Goal: Task Accomplishment & Management: Use online tool/utility

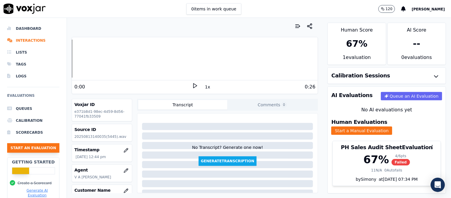
click at [22, 146] on button "Start an Evaluation" at bounding box center [33, 148] width 52 height 10
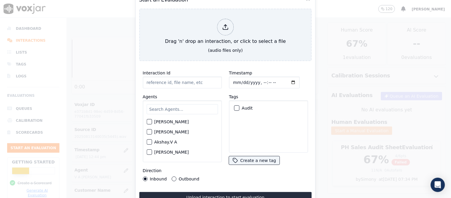
click at [169, 107] on input "text" at bounding box center [182, 109] width 71 height 10
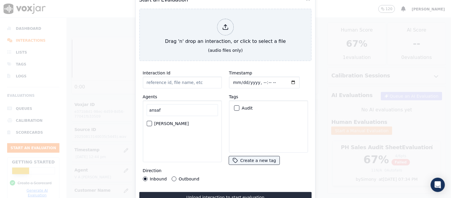
type input "ansaf"
click at [170, 122] on label "[PERSON_NAME]" at bounding box center [171, 123] width 35 height 4
click at [152, 122] on button "[PERSON_NAME]" at bounding box center [149, 123] width 5 height 5
click at [236, 103] on div "Audit" at bounding box center [269, 108] width 74 height 10
click at [234, 106] on div "button" at bounding box center [236, 108] width 4 height 4
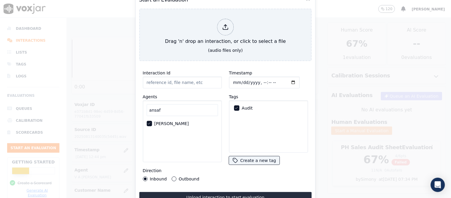
click at [174, 176] on button "Outbound" at bounding box center [174, 178] width 5 height 5
type input "[[PERSON_NAME] K A PH]_[PHONE_NUMBER]_20250820133620(48950).wav"
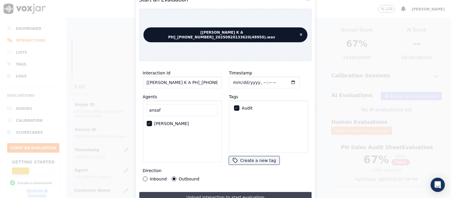
click at [239, 194] on button "Upload interaction to start evaluation" at bounding box center [225, 197] width 173 height 11
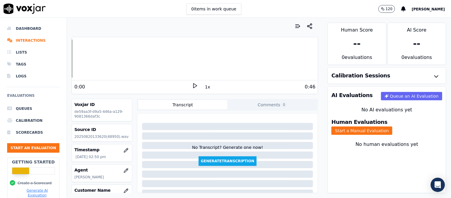
click at [192, 84] on icon at bounding box center [195, 86] width 6 height 6
click at [384, 126] on button "Start a Manual Evaluation" at bounding box center [362, 130] width 61 height 8
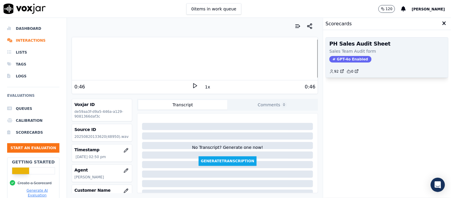
click at [331, 60] on span "GPT-4o Enabled" at bounding box center [351, 59] width 42 height 7
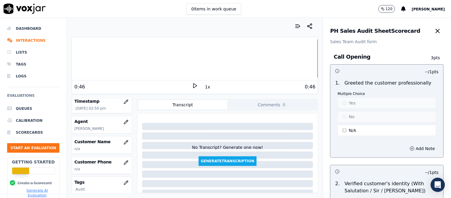
scroll to position [66, 0]
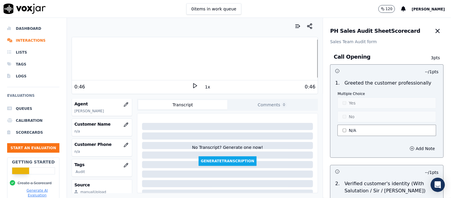
click at [359, 132] on button "N/A" at bounding box center [387, 130] width 99 height 11
click at [358, 106] on button "Yes" at bounding box center [387, 102] width 99 height 11
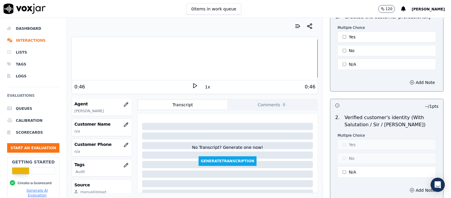
scroll to position [99, 0]
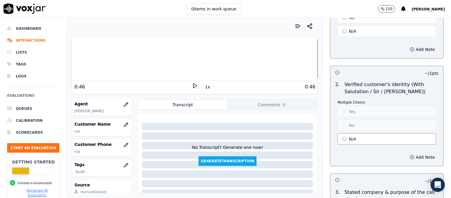
click at [356, 135] on button "N/A" at bounding box center [387, 138] width 99 height 11
click at [356, 126] on button "No" at bounding box center [387, 125] width 99 height 11
click at [354, 115] on button "Yes" at bounding box center [387, 111] width 99 height 11
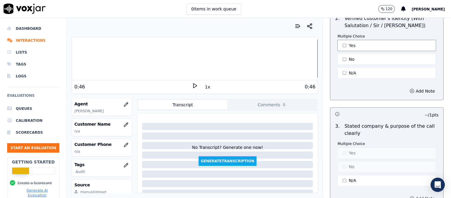
scroll to position [198, 0]
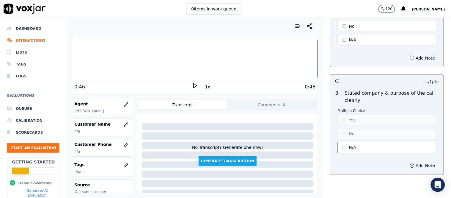
click at [350, 148] on button "N/A" at bounding box center [387, 147] width 99 height 11
click at [350, 120] on button "Yes" at bounding box center [387, 120] width 99 height 11
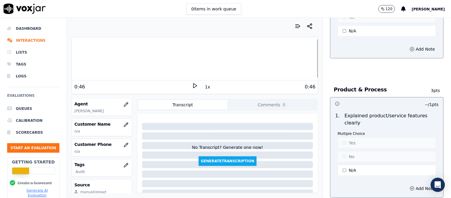
scroll to position [496, 0]
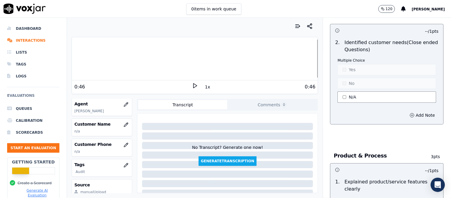
click at [356, 103] on button "N/A" at bounding box center [387, 96] width 99 height 11
click at [360, 85] on button "No" at bounding box center [387, 83] width 99 height 11
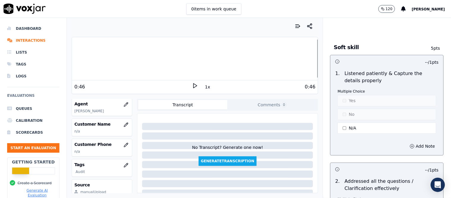
scroll to position [992, 0]
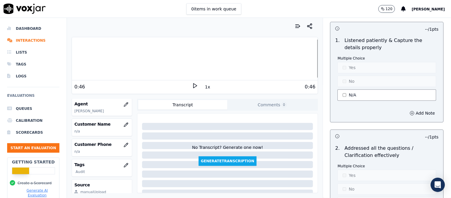
click at [350, 93] on button "N/A" at bounding box center [387, 94] width 99 height 11
click at [355, 82] on button "No" at bounding box center [387, 81] width 99 height 11
click at [413, 117] on button "Add Note" at bounding box center [423, 113] width 32 height 8
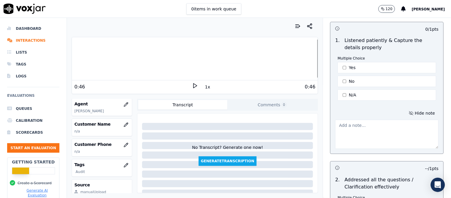
click at [350, 130] on textarea at bounding box center [388, 134] width 104 height 29
paste textarea "please ensure that we always follow up with clients at least 5 days prior to th…"
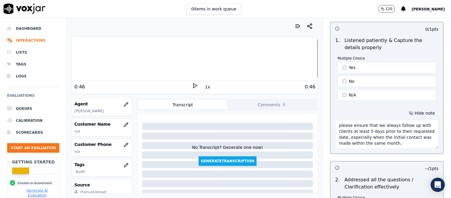
scroll to position [1025, 0]
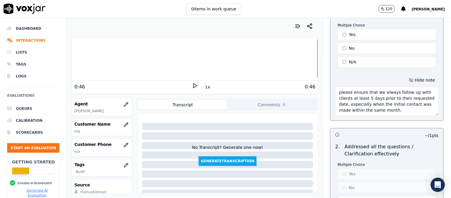
type textarea "please ensure that we always follow up with clients at least 5 days prior to th…"
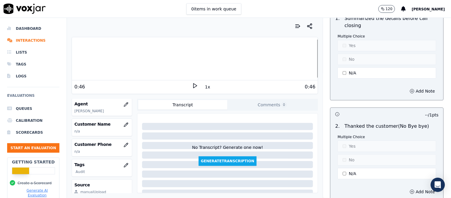
scroll to position [1620, 0]
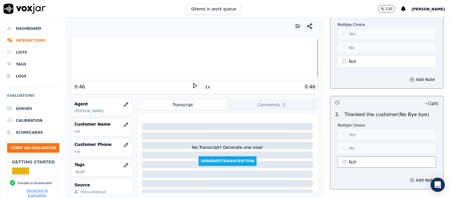
click at [364, 156] on button "N/A" at bounding box center [387, 161] width 99 height 11
click at [362, 147] on button "No" at bounding box center [387, 148] width 99 height 11
drag, startPoint x: 313, startPoint y: 97, endPoint x: 308, endPoint y: 92, distance: 7.2
click at [313, 97] on div "Your browser does not support the audio element. 0:46 1x 0:46 Voxjar ID de59aa3…" at bounding box center [195, 108] width 256 height 180
click at [267, 50] on div at bounding box center [195, 59] width 246 height 38
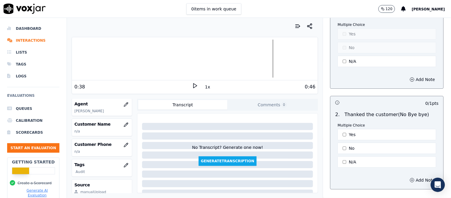
click at [192, 85] on icon at bounding box center [195, 86] width 6 height 6
click at [407, 177] on button "Add Note" at bounding box center [423, 180] width 32 height 8
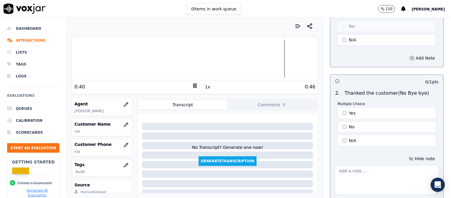
scroll to position [1653, 0]
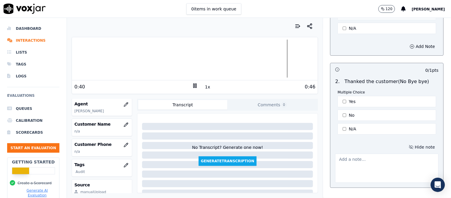
click at [406, 143] on button "Hide note" at bounding box center [422, 147] width 33 height 8
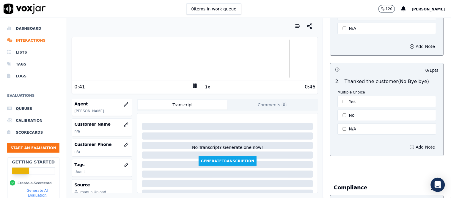
click at [361, 157] on div "Call Closing 2 pts -- / 1 pts 1 . Summarized the details before call closing Mu…" at bounding box center [387, 51] width 123 height 233
click at [407, 143] on button "Add Note" at bounding box center [423, 147] width 32 height 8
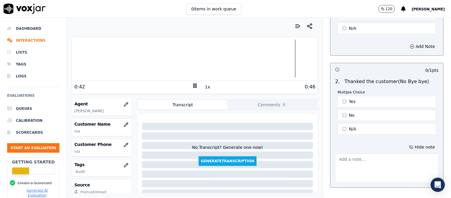
click at [360, 157] on textarea at bounding box center [388, 168] width 104 height 29
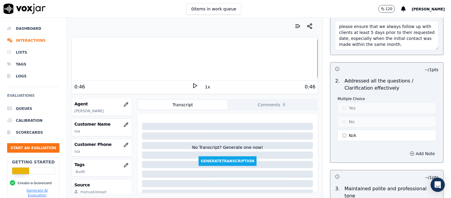
scroll to position [1091, 0]
type textarea "No closing with branding"
click at [408, 157] on button "Add Note" at bounding box center [423, 153] width 32 height 8
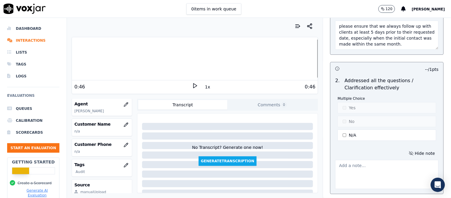
click at [368, 174] on textarea at bounding box center [388, 174] width 104 height 29
paste textarea "make a genuine attempt to identify: Why the client decided to proceed earlier, …"
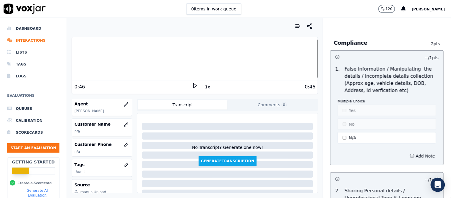
scroll to position [1984, 0]
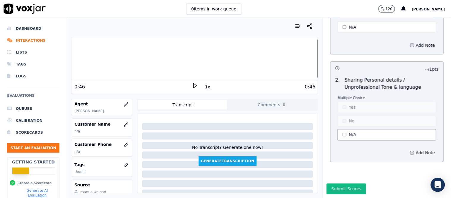
type textarea "make a genuine attempt to identify: Why the client decided to proceed earlier, …"
click at [352, 129] on button "N/A" at bounding box center [387, 134] width 99 height 11
click at [354, 115] on button "No" at bounding box center [387, 120] width 99 height 11
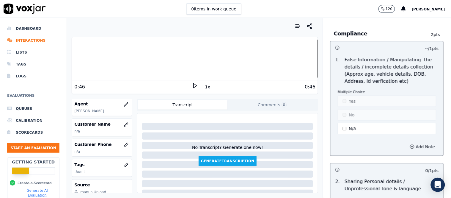
scroll to position [1852, 0]
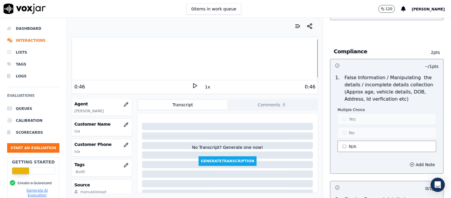
click at [355, 141] on button "N/A" at bounding box center [387, 146] width 99 height 11
click at [356, 133] on button "No" at bounding box center [387, 132] width 99 height 11
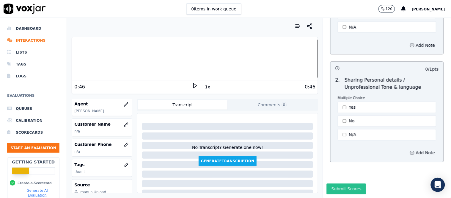
click at [336, 184] on button "Submit Scores" at bounding box center [347, 189] width 40 height 11
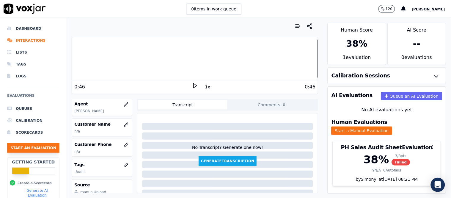
click at [42, 145] on button "Start an Evaluation" at bounding box center [33, 148] width 52 height 10
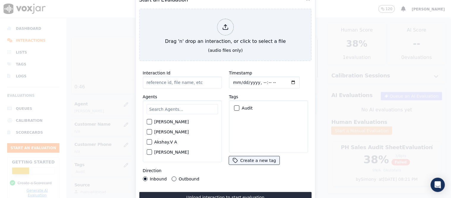
click at [186, 104] on input "text" at bounding box center [182, 109] width 71 height 10
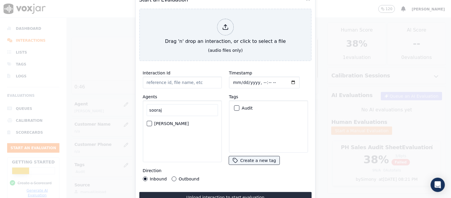
type input "sooraj"
click at [170, 122] on div "[PERSON_NAME]" at bounding box center [182, 123] width 71 height 10
click at [150, 121] on div "button" at bounding box center [149, 123] width 4 height 4
click at [236, 106] on div "button" at bounding box center [236, 108] width 4 height 4
click at [173, 177] on button "Outbound" at bounding box center [174, 178] width 5 height 5
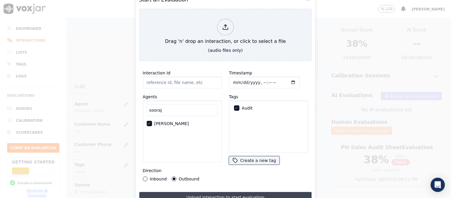
click at [180, 192] on button "Upload interaction to start evaluation" at bounding box center [225, 197] width 173 height 11
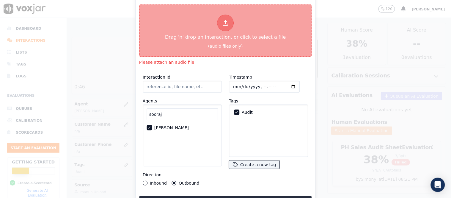
type input "[[PERSON_NAME] PH]_[PHONE_NUMBER]_20250821112106(55989).wav"
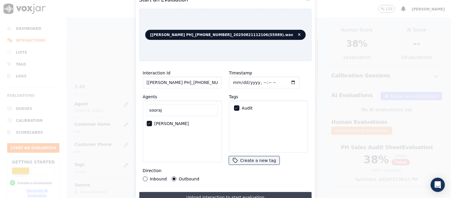
click at [264, 192] on button "Upload interaction to start evaluation" at bounding box center [225, 197] width 173 height 11
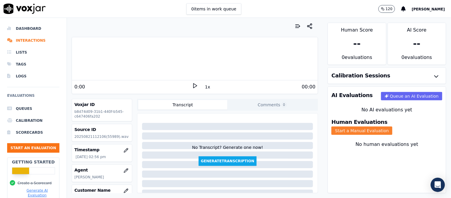
click at [381, 126] on button "Start a Manual Evaluation" at bounding box center [362, 130] width 61 height 8
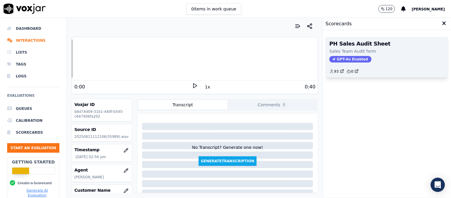
click at [349, 58] on span "GPT-4o Enabled" at bounding box center [351, 59] width 42 height 7
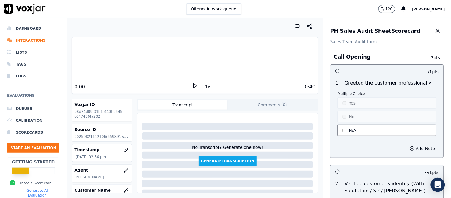
click at [356, 126] on button "N/A" at bounding box center [387, 130] width 99 height 11
click at [358, 95] on p "Multiple Choice" at bounding box center [387, 93] width 99 height 5
click at [359, 103] on button "Yes" at bounding box center [387, 102] width 99 height 11
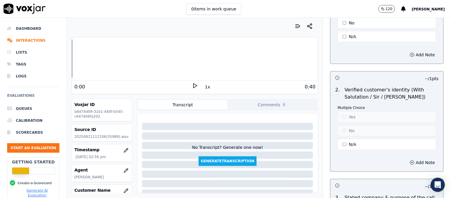
scroll to position [99, 0]
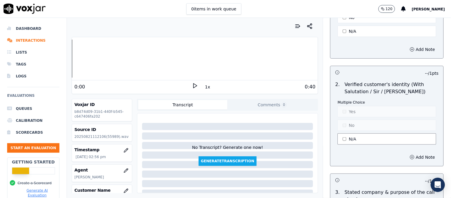
click at [347, 136] on button "N/A" at bounding box center [387, 138] width 99 height 11
click at [350, 127] on button "No" at bounding box center [387, 125] width 99 height 11
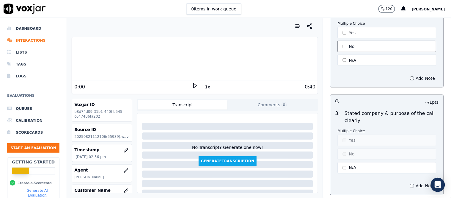
scroll to position [198, 0]
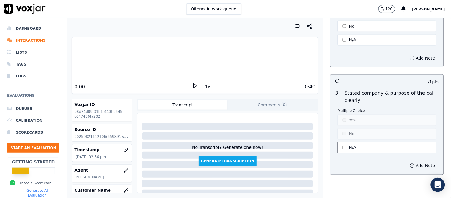
click at [347, 145] on button "N/A" at bounding box center [387, 147] width 99 height 11
click at [194, 84] on polygon at bounding box center [196, 86] width 4 height 4
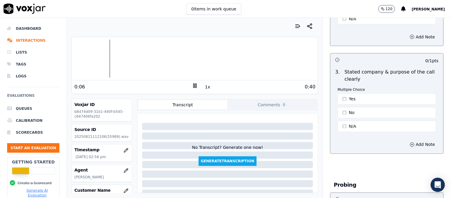
scroll to position [231, 0]
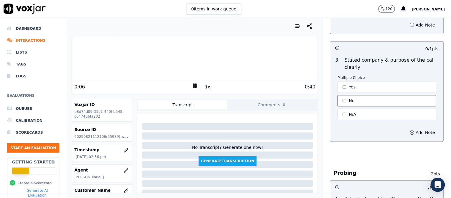
click at [350, 98] on button "No" at bounding box center [387, 100] width 99 height 11
click at [412, 133] on button "Add Note" at bounding box center [423, 133] width 32 height 8
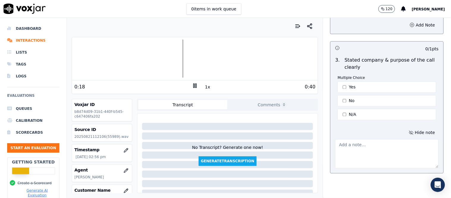
click at [350, 142] on textarea at bounding box center [388, 153] width 104 height 29
paste textarea "the purpose and benefit of the call to the customer were not clearly mentioned.…"
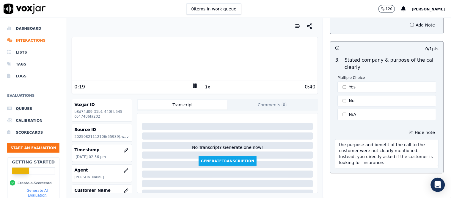
scroll to position [264, 0]
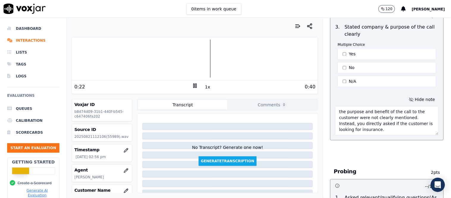
drag, startPoint x: 340, startPoint y: 124, endPoint x: 329, endPoint y: 122, distance: 11.1
click at [336, 122] on textarea "the purpose and benefit of the call to the customer were not clearly mentioned.…" at bounding box center [388, 120] width 104 height 29
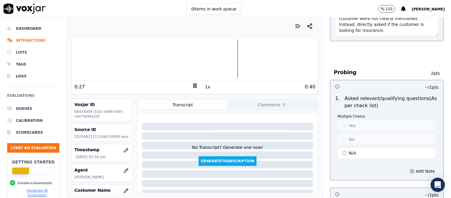
scroll to position [397, 0]
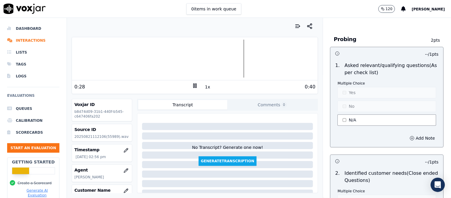
type textarea "the purpose and benefit of the call to the customer were not clearly mentioned.…"
click at [355, 121] on button "N/A" at bounding box center [387, 119] width 99 height 11
click at [352, 105] on button "No" at bounding box center [387, 106] width 99 height 11
click at [412, 137] on button "Add Note" at bounding box center [423, 138] width 32 height 8
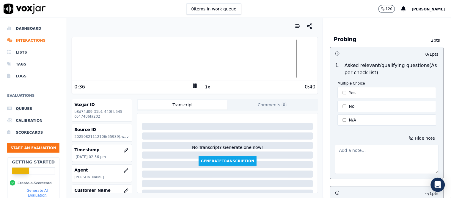
click at [348, 159] on textarea at bounding box center [388, 159] width 104 height 29
paste textarea "collecting essential details such as the vehicle’s make, model, year, and the p…"
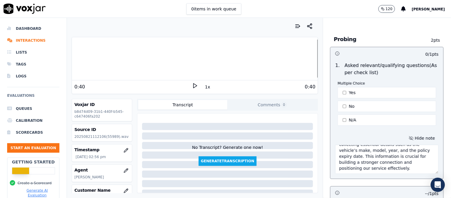
scroll to position [0, 0]
click at [343, 152] on textarea "collecting essential details such as the vehicle’s make, model, year, and the p…" at bounding box center [388, 159] width 104 height 29
drag, startPoint x: 355, startPoint y: 163, endPoint x: 414, endPoint y: 173, distance: 60.1
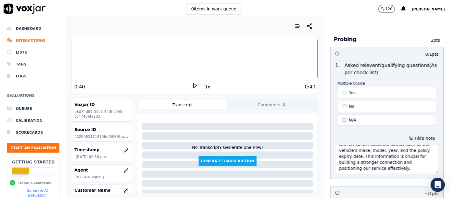
click at [414, 173] on textarea "Did not collect essential details such as the vehicle’s make, model, year, and …" at bounding box center [388, 159] width 104 height 29
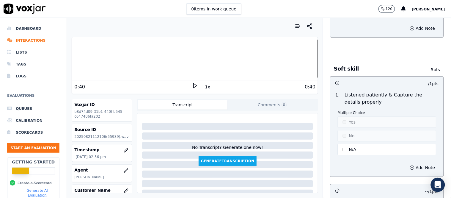
scroll to position [1025, 0]
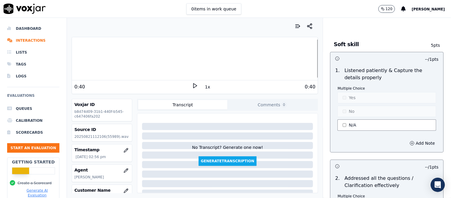
type textarea "Did not collect essential details such as the vehicle’s make, model, year, and …"
click at [375, 121] on button "N/A" at bounding box center [387, 124] width 99 height 11
click at [364, 93] on div "Multiple Choice Yes No N/A" at bounding box center [387, 109] width 99 height 46
click at [355, 109] on button "No" at bounding box center [387, 111] width 99 height 11
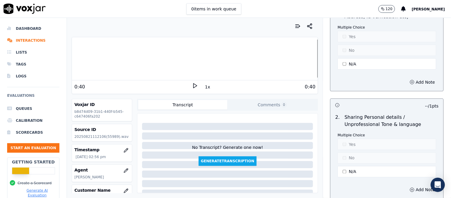
scroll to position [1952, 0]
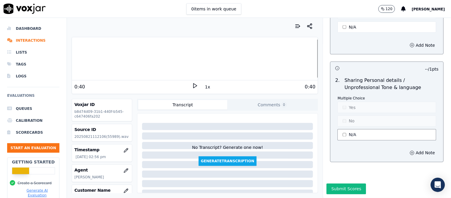
click at [354, 129] on button "N/A" at bounding box center [387, 134] width 99 height 11
click at [356, 115] on button "No" at bounding box center [387, 120] width 99 height 11
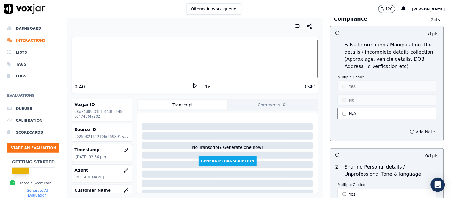
click at [357, 109] on button "N/A" at bounding box center [387, 113] width 99 height 11
click at [362, 99] on button "No" at bounding box center [387, 99] width 99 height 11
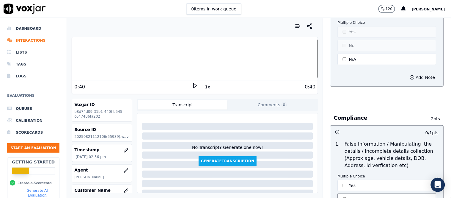
scroll to position [1721, 0]
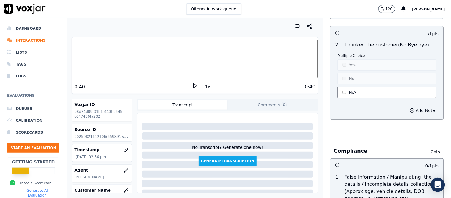
click at [365, 91] on button "N/A" at bounding box center [387, 92] width 99 height 11
click at [364, 76] on button "No" at bounding box center [387, 78] width 99 height 11
click at [275, 65] on div at bounding box center [195, 59] width 246 height 38
click at [198, 84] on div "0:40" at bounding box center [257, 86] width 118 height 7
click at [192, 88] on icon at bounding box center [195, 86] width 6 height 6
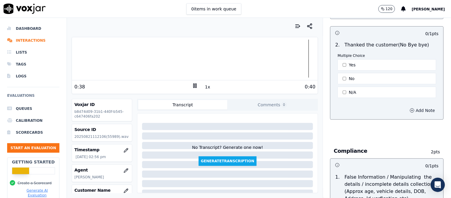
click at [413, 107] on button "Add Note" at bounding box center [423, 110] width 32 height 8
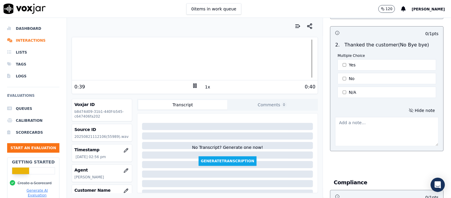
click at [353, 120] on textarea at bounding box center [388, 131] width 104 height 29
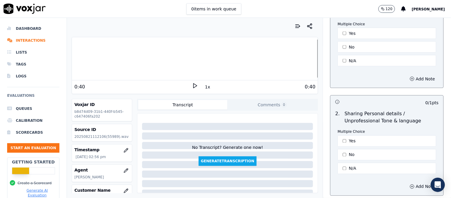
scroll to position [1984, 0]
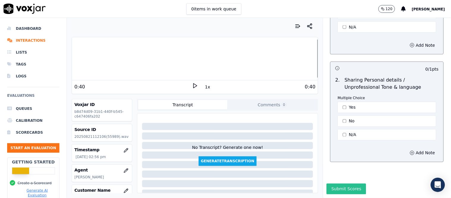
type textarea "No closing with branding"
click at [339, 184] on button "Submit Scores" at bounding box center [347, 189] width 40 height 11
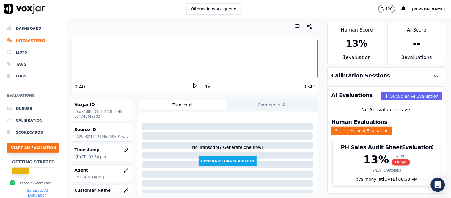
click at [27, 147] on button "Start an Evaluation" at bounding box center [33, 148] width 52 height 10
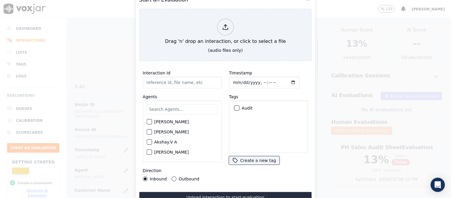
click at [178, 104] on input "text" at bounding box center [182, 109] width 71 height 10
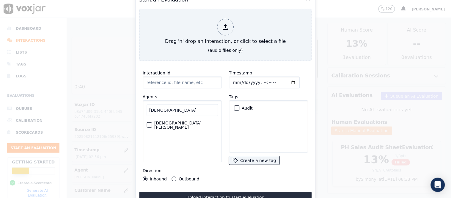
type input "[DEMOGRAPHIC_DATA]"
click at [147, 123] on div "button" at bounding box center [149, 125] width 4 height 4
click at [236, 105] on button "Audit" at bounding box center [236, 107] width 5 height 5
click at [175, 176] on button "Outbound" at bounding box center [174, 178] width 5 height 5
click at [190, 198] on button "Upload interaction to start evaluation" at bounding box center [225, 197] width 173 height 11
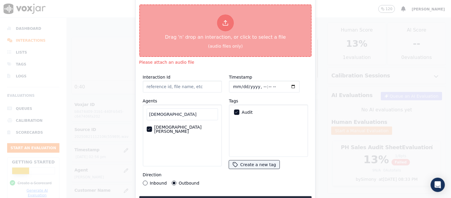
type input "[[PERSON_NAME] PH]_[PHONE_NUMBER]_20250818123322(27351).wav"
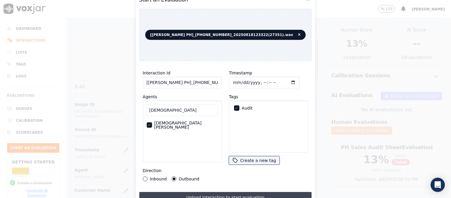
click at [253, 192] on button "Upload interaction to start evaluation" at bounding box center [225, 197] width 173 height 11
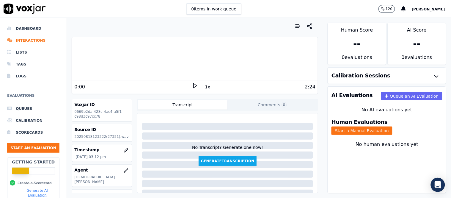
click at [192, 84] on icon at bounding box center [195, 86] width 6 height 6
click at [32, 145] on button "Start an Evaluation" at bounding box center [33, 148] width 52 height 10
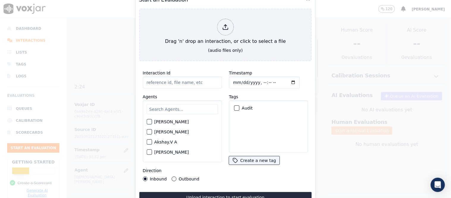
click at [173, 106] on input "text" at bounding box center [182, 109] width 71 height 10
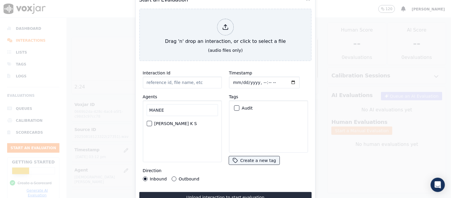
type input "MANEE"
click at [149, 121] on div "button" at bounding box center [149, 123] width 4 height 4
click at [234, 106] on div "button" at bounding box center [236, 108] width 4 height 4
click at [173, 178] on button "Outbound" at bounding box center [174, 178] width 5 height 5
type input "[[PERSON_NAME] K S PH]_[PHONE_NUMBER]_20250821083459(53394).wav"
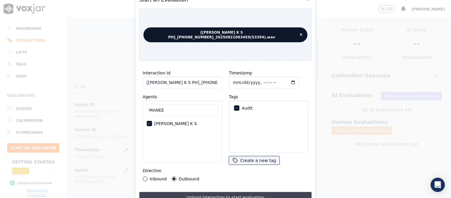
click at [239, 192] on button "Upload interaction to start evaluation" at bounding box center [225, 197] width 173 height 11
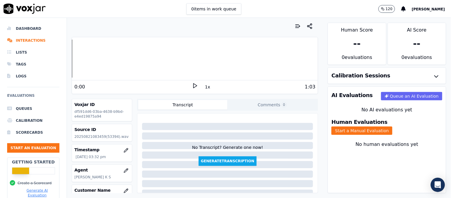
click at [192, 89] on div "1x" at bounding box center [195, 87] width 6 height 8
click at [192, 86] on icon at bounding box center [195, 86] width 6 height 6
click at [34, 148] on button "Start an Evaluation" at bounding box center [33, 148] width 52 height 10
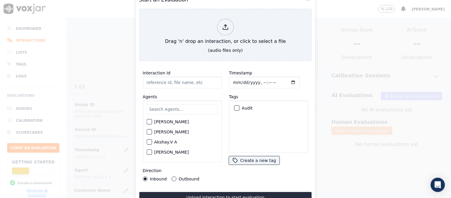
click at [184, 78] on input "Interaction Id" at bounding box center [182, 82] width 79 height 12
type input "[PERSON_NAME] K S"
click at [192, 87] on div "Interaction Id [PERSON_NAME] K S Agents [PERSON_NAME] [PERSON_NAME] Akshay.V A …" at bounding box center [182, 125] width 86 height 119
click at [191, 82] on input "[PERSON_NAME] K S" at bounding box center [182, 82] width 79 height 12
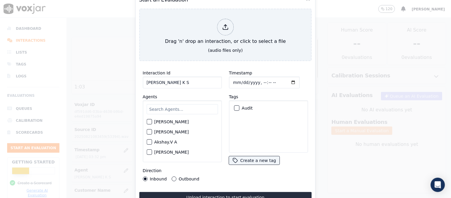
click at [191, 82] on input "[PERSON_NAME] K S" at bounding box center [182, 82] width 79 height 12
click at [188, 104] on input "text" at bounding box center [182, 109] width 71 height 10
type input "a"
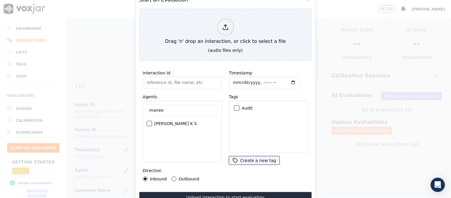
type input "manee"
click at [141, 121] on div "Interaction Id Agents [PERSON_NAME] K S Direction Inbound Outbound" at bounding box center [182, 125] width 86 height 119
click at [148, 121] on div "button" at bounding box center [149, 123] width 4 height 4
click at [236, 105] on button "Audit" at bounding box center [236, 107] width 5 height 5
click at [174, 177] on button "Outbound" at bounding box center [174, 178] width 5 height 5
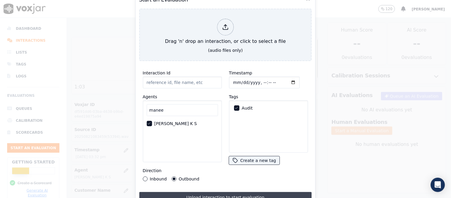
click at [188, 192] on button "Upload interaction to start evaluation" at bounding box center [225, 197] width 173 height 11
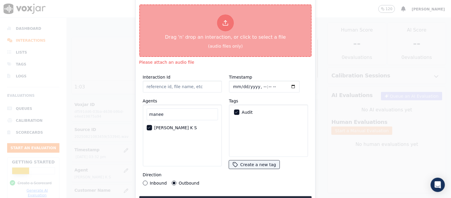
type input "[[PERSON_NAME] K S PH]_[PHONE_NUMBER]_20250821083459(53394).wav"
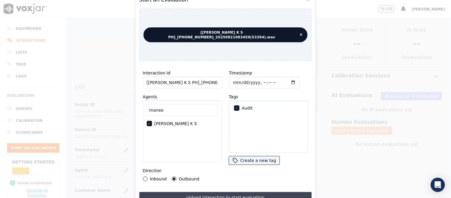
click at [231, 192] on button "Upload interaction to start evaluation" at bounding box center [225, 197] width 173 height 11
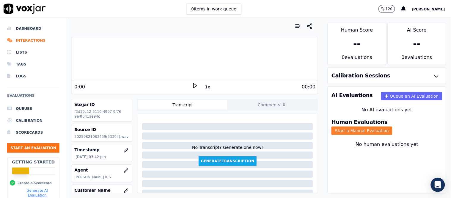
click at [393, 126] on button "Start a Manual Evaluation" at bounding box center [362, 130] width 61 height 8
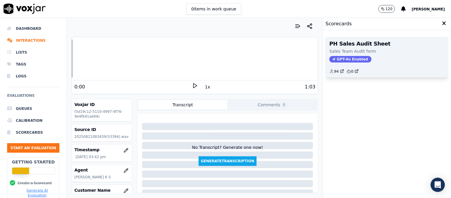
click at [342, 58] on span "GPT-4o Enabled" at bounding box center [351, 59] width 42 height 7
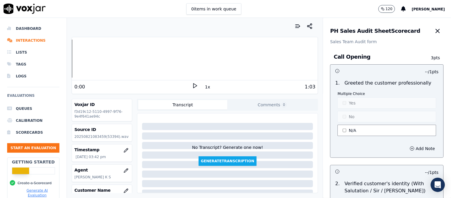
click at [371, 130] on button "N/A" at bounding box center [387, 130] width 99 height 11
click at [192, 87] on icon at bounding box center [195, 86] width 6 height 6
click at [371, 101] on button "Yes" at bounding box center [387, 102] width 99 height 11
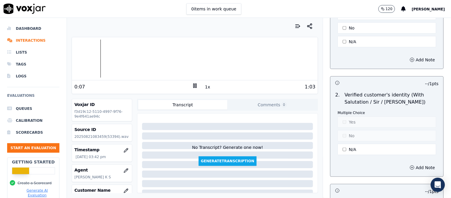
scroll to position [132, 0]
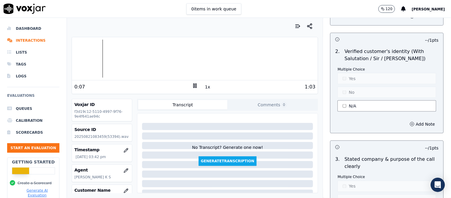
click at [353, 104] on button "N/A" at bounding box center [387, 105] width 99 height 11
click at [357, 79] on button "Yes" at bounding box center [387, 78] width 99 height 11
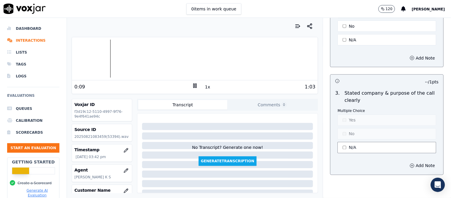
click at [353, 144] on button "N/A" at bounding box center [387, 147] width 99 height 11
click at [358, 124] on button "Yes" at bounding box center [387, 120] width 99 height 11
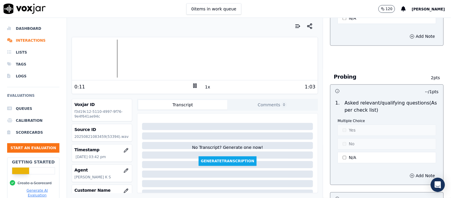
scroll to position [364, 0]
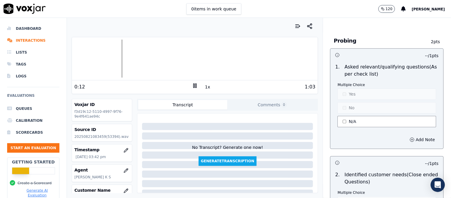
click at [355, 124] on button "N/A" at bounding box center [387, 121] width 99 height 11
click at [356, 112] on button "No" at bounding box center [387, 107] width 99 height 11
click at [407, 139] on button "Add Note" at bounding box center [423, 139] width 32 height 8
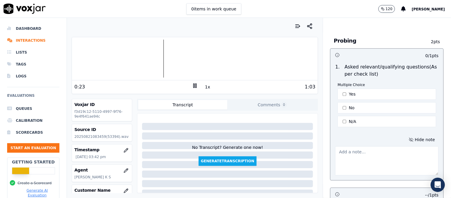
click at [350, 155] on textarea at bounding box center [388, 160] width 104 height 29
paste textarea "Even though we lost this client, it is very important that you still collect th…"
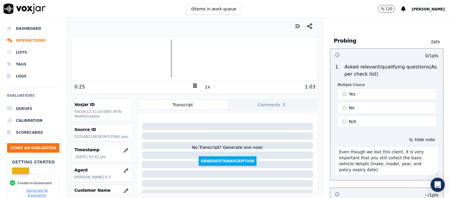
click at [361, 152] on textarea "Even though we lost this client, it is very important that you still collect th…" at bounding box center [388, 160] width 104 height 29
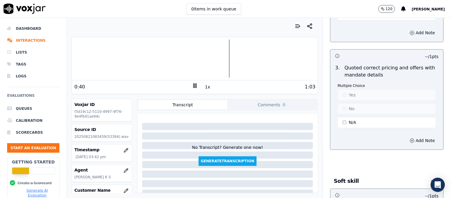
scroll to position [859, 0]
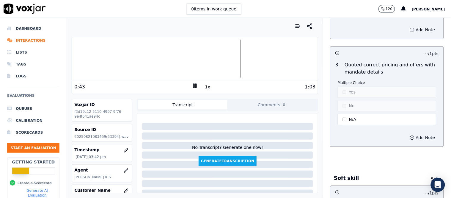
type textarea "Even though the client was lost, it is very important that you still collect th…"
click at [410, 137] on icon "button" at bounding box center [412, 137] width 5 height 5
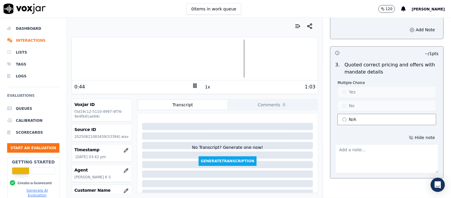
click at [365, 121] on button "N/A" at bounding box center [387, 119] width 99 height 11
click at [360, 105] on button "No" at bounding box center [387, 105] width 99 height 11
click at [354, 119] on button "N/A" at bounding box center [387, 119] width 99 height 11
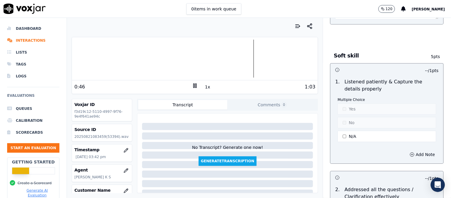
scroll to position [1025, 0]
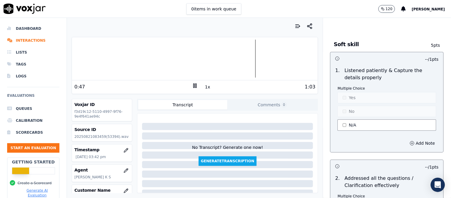
click at [354, 125] on button "N/A" at bounding box center [387, 124] width 99 height 11
click at [355, 99] on button "Yes" at bounding box center [387, 97] width 99 height 11
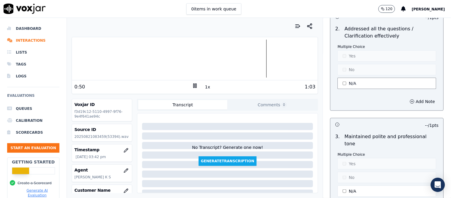
scroll to position [1223, 0]
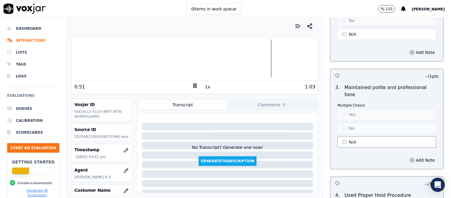
click at [350, 136] on button "N/A" at bounding box center [387, 141] width 99 height 11
click at [357, 111] on button "Yes" at bounding box center [387, 114] width 99 height 11
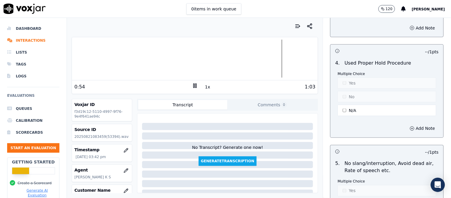
scroll to position [1454, 0]
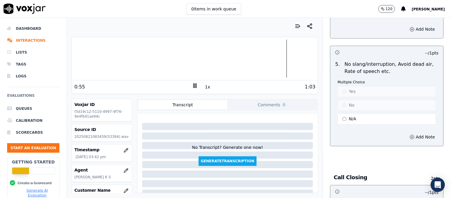
click at [357, 113] on button "N/A" at bounding box center [387, 118] width 99 height 11
click at [358, 103] on button "No" at bounding box center [387, 105] width 99 height 11
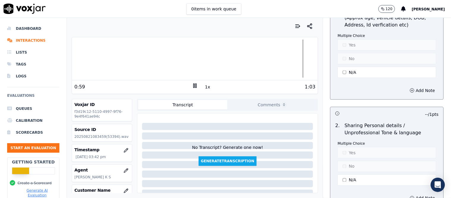
scroll to position [1952, 0]
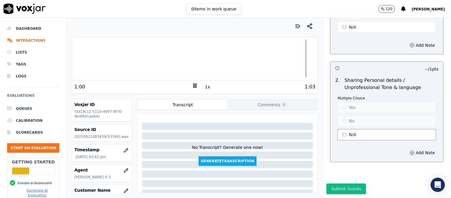
click at [358, 129] on button "N/A" at bounding box center [387, 134] width 99 height 11
click at [361, 115] on button "No" at bounding box center [387, 120] width 99 height 11
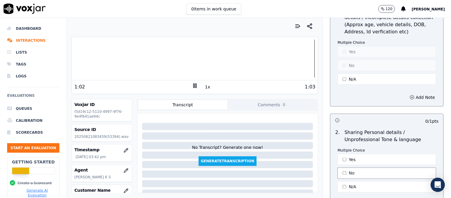
scroll to position [1886, 0]
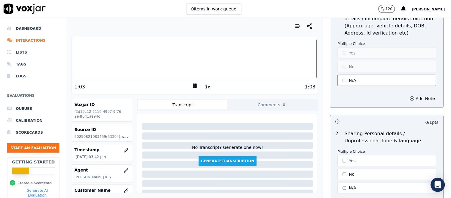
click at [365, 80] on button "N/A" at bounding box center [387, 80] width 99 height 11
click at [367, 69] on div "Multiple Choice Yes No N/A" at bounding box center [387, 64] width 99 height 46
click at [370, 61] on button "No" at bounding box center [387, 66] width 99 height 11
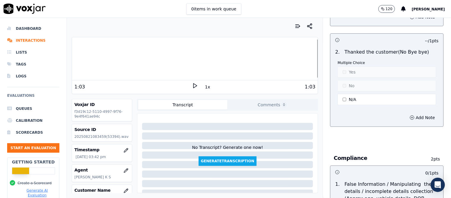
scroll to position [1688, 0]
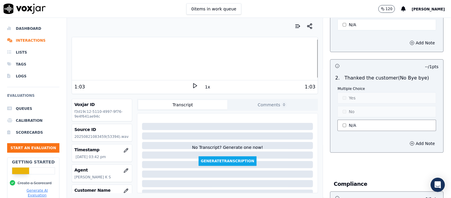
click at [357, 120] on button "N/A" at bounding box center [387, 125] width 99 height 11
click at [358, 106] on button "No" at bounding box center [387, 111] width 99 height 11
click at [407, 139] on button "Add Note" at bounding box center [423, 143] width 32 height 8
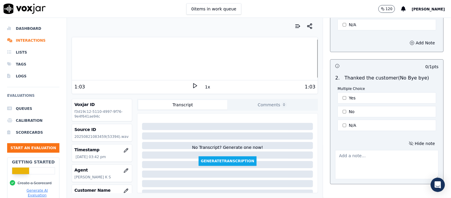
click at [358, 154] on textarea at bounding box center [388, 164] width 104 height 29
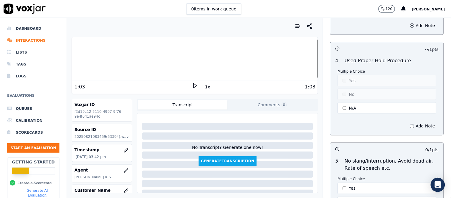
scroll to position [1357, 0]
type textarea "No closing with branding"
click at [362, 106] on button "N/A" at bounding box center [387, 108] width 99 height 11
click at [357, 96] on div "Multiple Choice Yes No N/A" at bounding box center [387, 92] width 99 height 46
click at [356, 105] on button "N/A" at bounding box center [387, 108] width 99 height 11
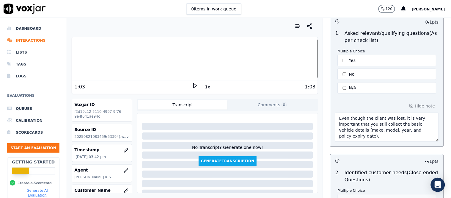
scroll to position [430, 0]
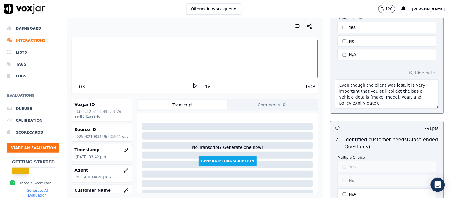
click at [367, 105] on textarea "Even though the client was lost, it is very important that you still collect th…" at bounding box center [388, 93] width 104 height 29
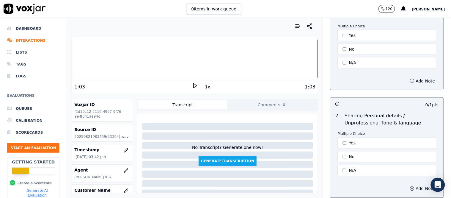
scroll to position [1984, 0]
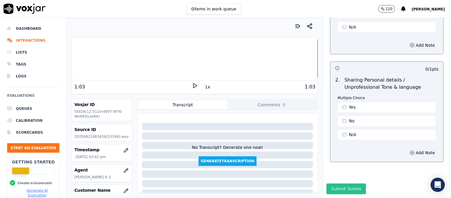
type textarea "Even though the client was lost, it is very important that you still collect th…"
click at [342, 184] on button "Submit Scores" at bounding box center [347, 189] width 40 height 11
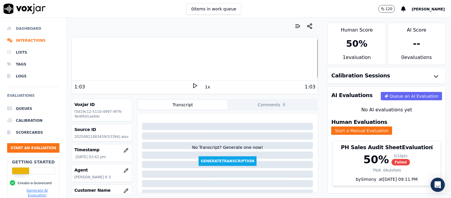
click at [28, 29] on li "Dashboard" at bounding box center [33, 29] width 52 height 12
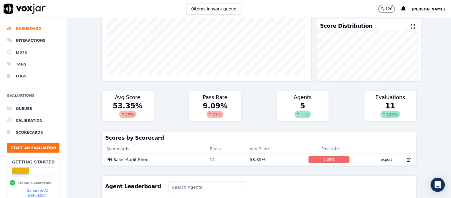
scroll to position [188, 0]
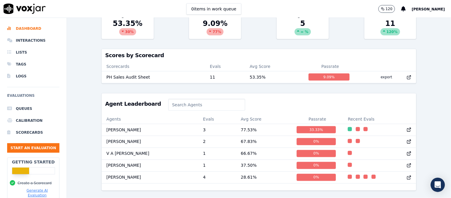
click at [198, 99] on input at bounding box center [206, 105] width 77 height 12
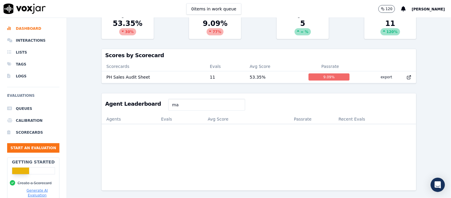
type input "m"
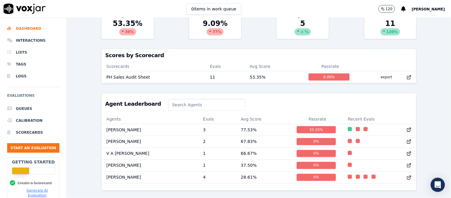
click at [366, 93] on div "Agent Leaderboard" at bounding box center [259, 103] width 315 height 21
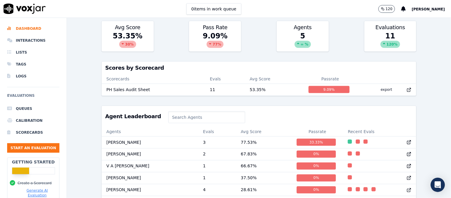
scroll to position [88, 0]
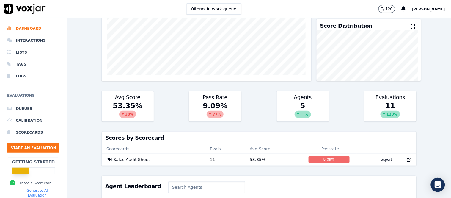
click at [289, 104] on div "5 ∞ %" at bounding box center [303, 111] width 52 height 20
click at [299, 117] on div "∞ %" at bounding box center [303, 114] width 16 height 7
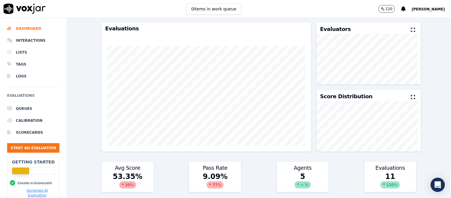
scroll to position [0, 0]
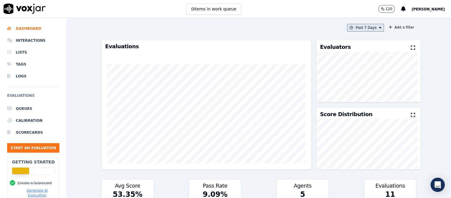
click at [369, 24] on button "Past 7 Days" at bounding box center [365, 28] width 37 height 8
click at [357, 42] on label "[DATE]" at bounding box center [364, 45] width 32 height 7
click at [370, 101] on button "Add" at bounding box center [376, 96] width 12 height 10
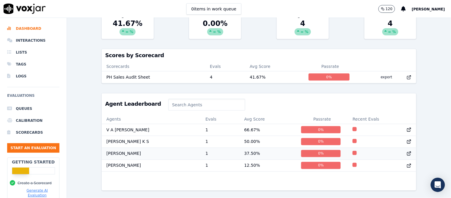
scroll to position [188, 0]
click at [19, 148] on button "Start an Evaluation" at bounding box center [33, 148] width 52 height 10
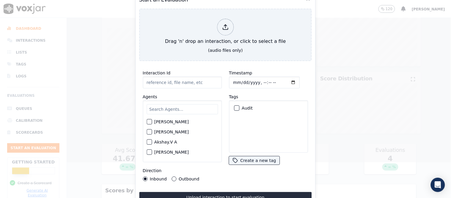
type input "[[PERSON_NAME] PH]_[PHONE_NUMBER]_20250818123322(27351).wav"
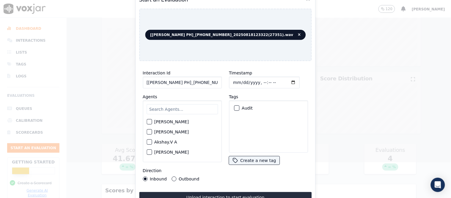
click at [173, 105] on input "text" at bounding box center [182, 109] width 71 height 10
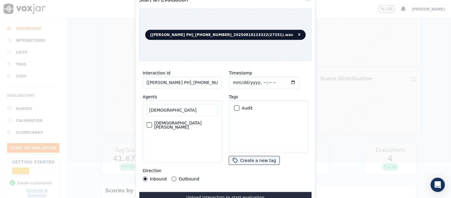
type input "[DEMOGRAPHIC_DATA]"
click at [149, 123] on div "button" at bounding box center [149, 125] width 4 height 4
click at [237, 106] on div "Audit" at bounding box center [269, 108] width 74 height 10
click at [236, 106] on div "button" at bounding box center [236, 108] width 4 height 4
click at [175, 176] on button "Outbound" at bounding box center [174, 178] width 5 height 5
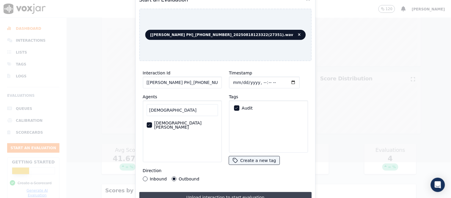
click at [191, 197] on button "Upload interaction to start evaluation" at bounding box center [225, 197] width 173 height 11
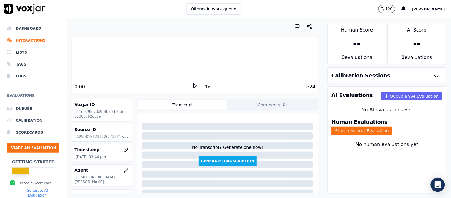
click at [192, 84] on icon at bounding box center [195, 86] width 6 height 6
click at [39, 145] on button "Start an Evaluation" at bounding box center [33, 148] width 52 height 10
click at [393, 126] on button "Start a Manual Evaluation" at bounding box center [362, 130] width 61 height 8
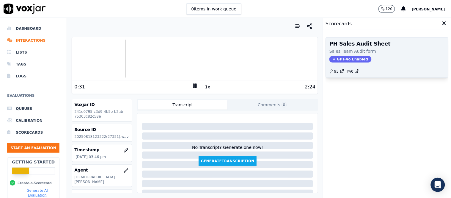
click at [341, 61] on span "GPT-4o Enabled" at bounding box center [351, 59] width 42 height 7
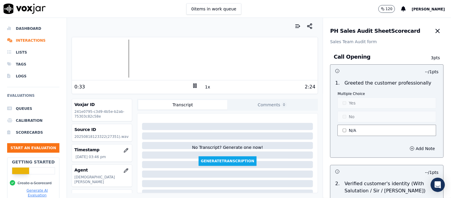
drag, startPoint x: 342, startPoint y: 134, endPoint x: 355, endPoint y: 108, distance: 29.2
click at [342, 133] on button "N/A" at bounding box center [387, 130] width 99 height 11
click at [359, 102] on button "Yes" at bounding box center [387, 102] width 99 height 11
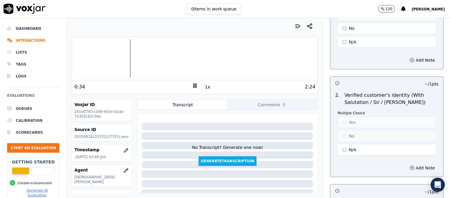
scroll to position [99, 0]
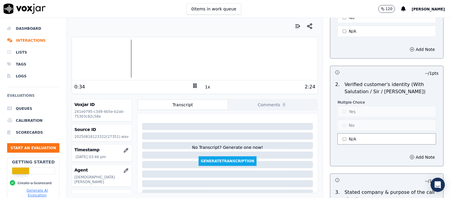
click at [365, 140] on button "N/A" at bounding box center [387, 138] width 99 height 11
click at [355, 118] on div "Multiple Choice Yes No N/A" at bounding box center [387, 123] width 99 height 46
click at [361, 113] on button "Yes" at bounding box center [387, 111] width 99 height 11
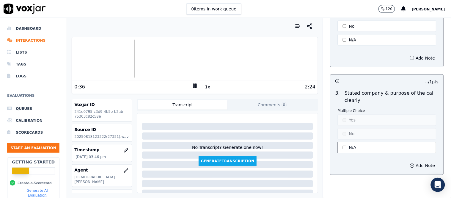
click at [356, 142] on button "N/A" at bounding box center [387, 147] width 99 height 11
click at [361, 120] on button "Yes" at bounding box center [387, 120] width 99 height 11
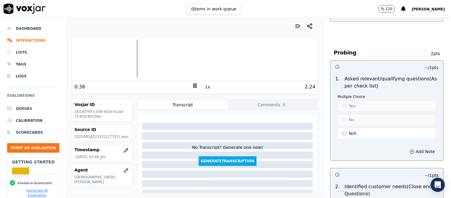
scroll to position [364, 0]
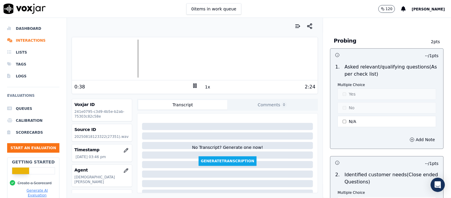
click at [361, 107] on div "Multiple Choice Yes No N/A" at bounding box center [387, 105] width 99 height 46
click at [351, 122] on button "N/A" at bounding box center [387, 121] width 99 height 11
click at [352, 115] on div "Multiple Choice Yes No N/A" at bounding box center [387, 105] width 99 height 46
click at [358, 107] on button "No" at bounding box center [387, 107] width 99 height 11
click at [408, 137] on button "Add Note" at bounding box center [423, 139] width 32 height 8
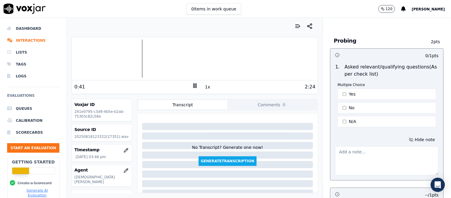
click at [367, 154] on textarea at bounding box center [388, 160] width 104 height 29
paste textarea "the call was interrupted midway, and there was no follow-up attempt made afterw…"
type textarea "the call was interrupted midway, and there was no follow-up attempt made afterw…"
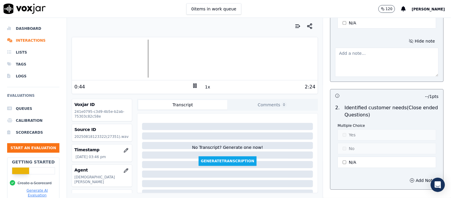
scroll to position [463, 0]
click at [361, 162] on button "N/A" at bounding box center [387, 161] width 99 height 11
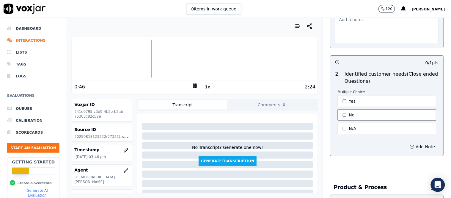
click at [360, 120] on button "No" at bounding box center [387, 114] width 99 height 11
click at [408, 146] on button "Add Note" at bounding box center [423, 147] width 32 height 8
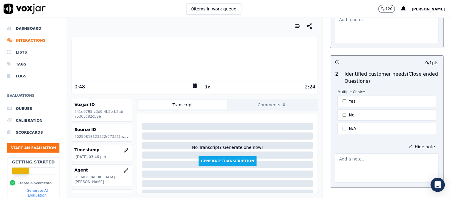
click at [374, 160] on textarea at bounding box center [388, 167] width 104 height 29
paste textarea "the call was interrupted midway, and there was no follow-up attempt made afterw…"
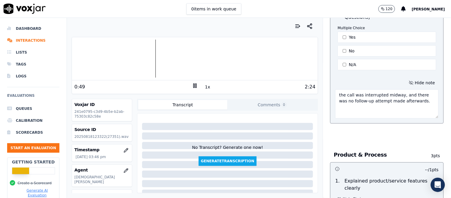
scroll to position [661, 0]
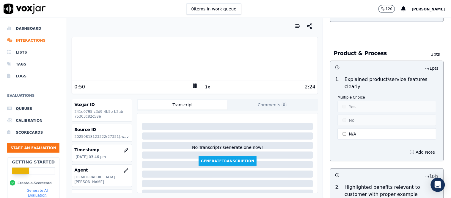
type textarea "the call was interrupted midway, and there was no follow-up attempt made afterw…"
click at [361, 141] on div "Multiple Choice Yes No N/A" at bounding box center [387, 118] width 99 height 46
click at [358, 127] on div "Multiple Choice Yes No N/A" at bounding box center [387, 118] width 99 height 46
click at [359, 124] on div "Multiple Choice Yes No N/A" at bounding box center [387, 118] width 99 height 46
click at [350, 130] on button "N/A" at bounding box center [387, 133] width 99 height 11
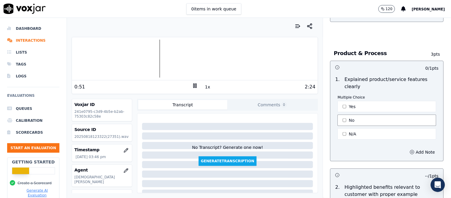
click at [355, 121] on button "No" at bounding box center [387, 120] width 99 height 11
click at [414, 153] on button "Add Note" at bounding box center [423, 152] width 32 height 8
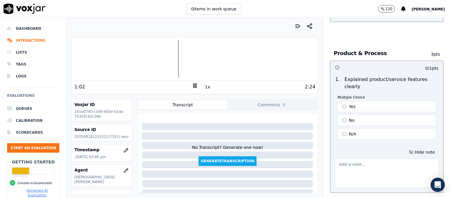
click at [345, 163] on textarea at bounding box center [388, 173] width 104 height 29
paste textarea "When a client asks for a discount, it is important that you highlight the quali…"
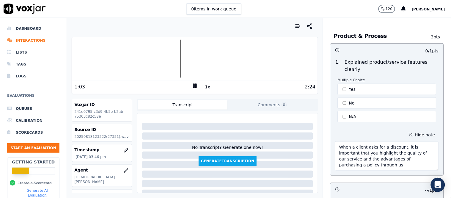
scroll to position [699, 0]
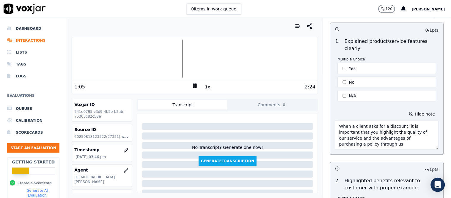
click at [366, 133] on textarea "When a client asks for a discount, it is important that you highlight the quali…" at bounding box center [388, 134] width 104 height 29
click at [385, 144] on textarea "When a client asks for a discount, it is important to highlight the quality of …" at bounding box center [388, 134] width 104 height 29
paste textarea "emphasize that we have an in-house team"
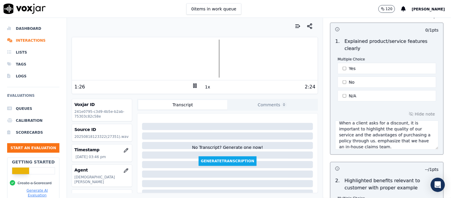
click at [369, 142] on textarea "When a client asks for a discount, it is important to highlight the quality of …" at bounding box center [388, 134] width 104 height 29
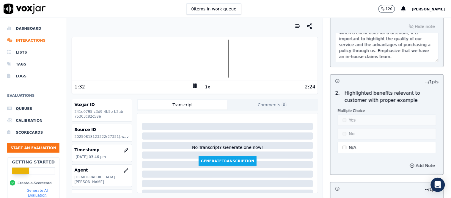
scroll to position [798, 0]
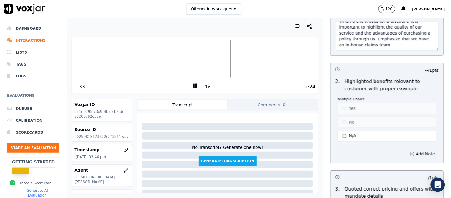
type textarea "When a client asks for a discount, it is important to highlight the quality of …"
click at [380, 137] on button "N/A" at bounding box center [387, 135] width 99 height 11
click at [376, 113] on button "Yes" at bounding box center [387, 108] width 99 height 11
click at [408, 158] on button "Add Note" at bounding box center [423, 154] width 32 height 8
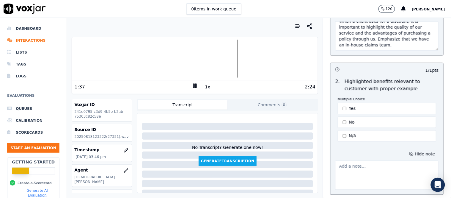
click at [360, 174] on textarea at bounding box center [388, 175] width 104 height 29
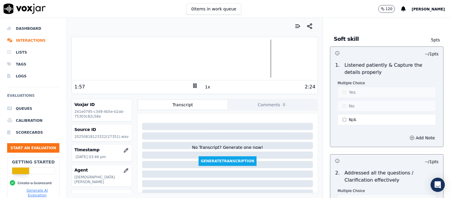
scroll to position [1096, 0]
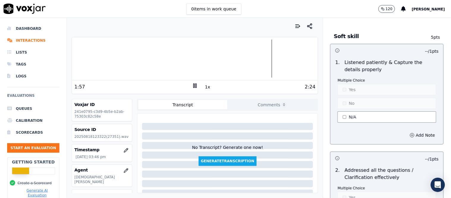
type textarea "Partial Idea was given but it should be more accurate and specific"
click at [369, 118] on button "N/A" at bounding box center [387, 116] width 99 height 11
click at [367, 90] on button "Yes" at bounding box center [387, 89] width 99 height 11
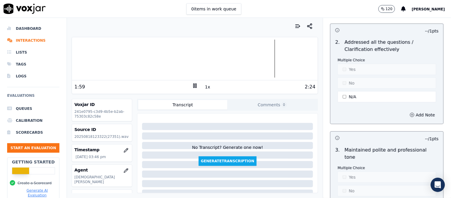
scroll to position [1228, 0]
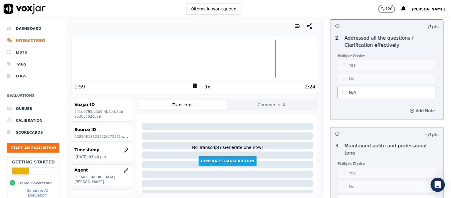
click at [364, 98] on button "N/A" at bounding box center [387, 92] width 99 height 11
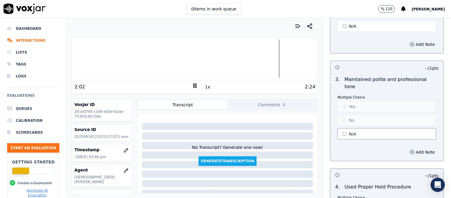
click at [352, 128] on button "N/A" at bounding box center [387, 133] width 99 height 11
click at [356, 103] on button "Yes" at bounding box center [387, 106] width 99 height 11
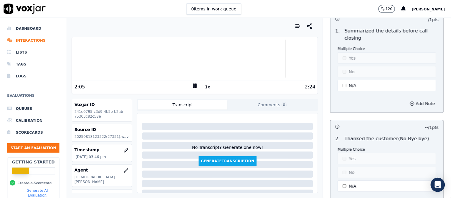
scroll to position [1691, 0]
click at [358, 79] on button "N/A" at bounding box center [387, 84] width 99 height 11
click at [362, 65] on button "No" at bounding box center [387, 70] width 99 height 11
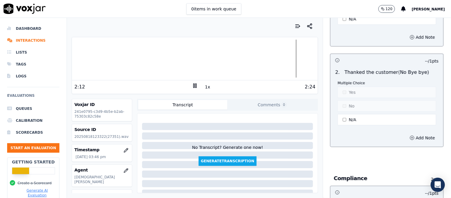
scroll to position [1757, 0]
click at [351, 114] on button "N/A" at bounding box center [387, 119] width 99 height 11
click at [355, 101] on button "No" at bounding box center [387, 105] width 99 height 11
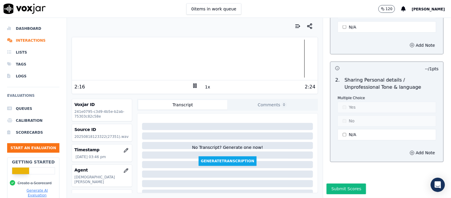
scroll to position [2015, 0]
click at [332, 184] on button "Submit Scores" at bounding box center [347, 189] width 40 height 11
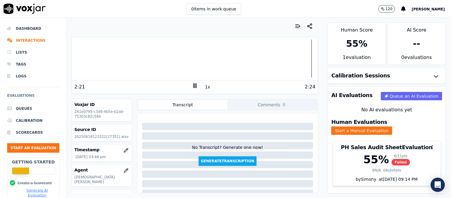
scroll to position [1685, 0]
